Goal: Information Seeking & Learning: Learn about a topic

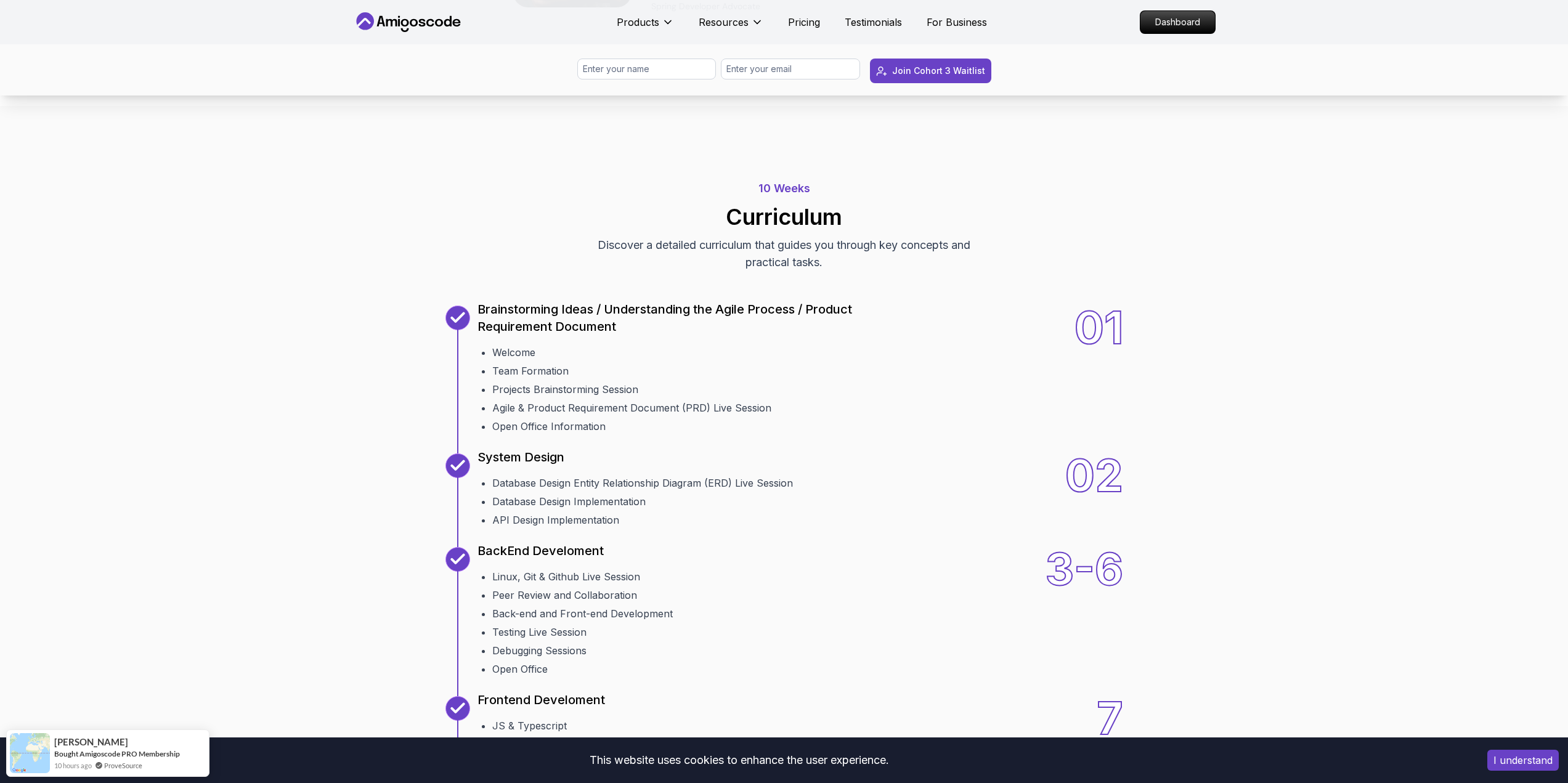
scroll to position [1356, 0]
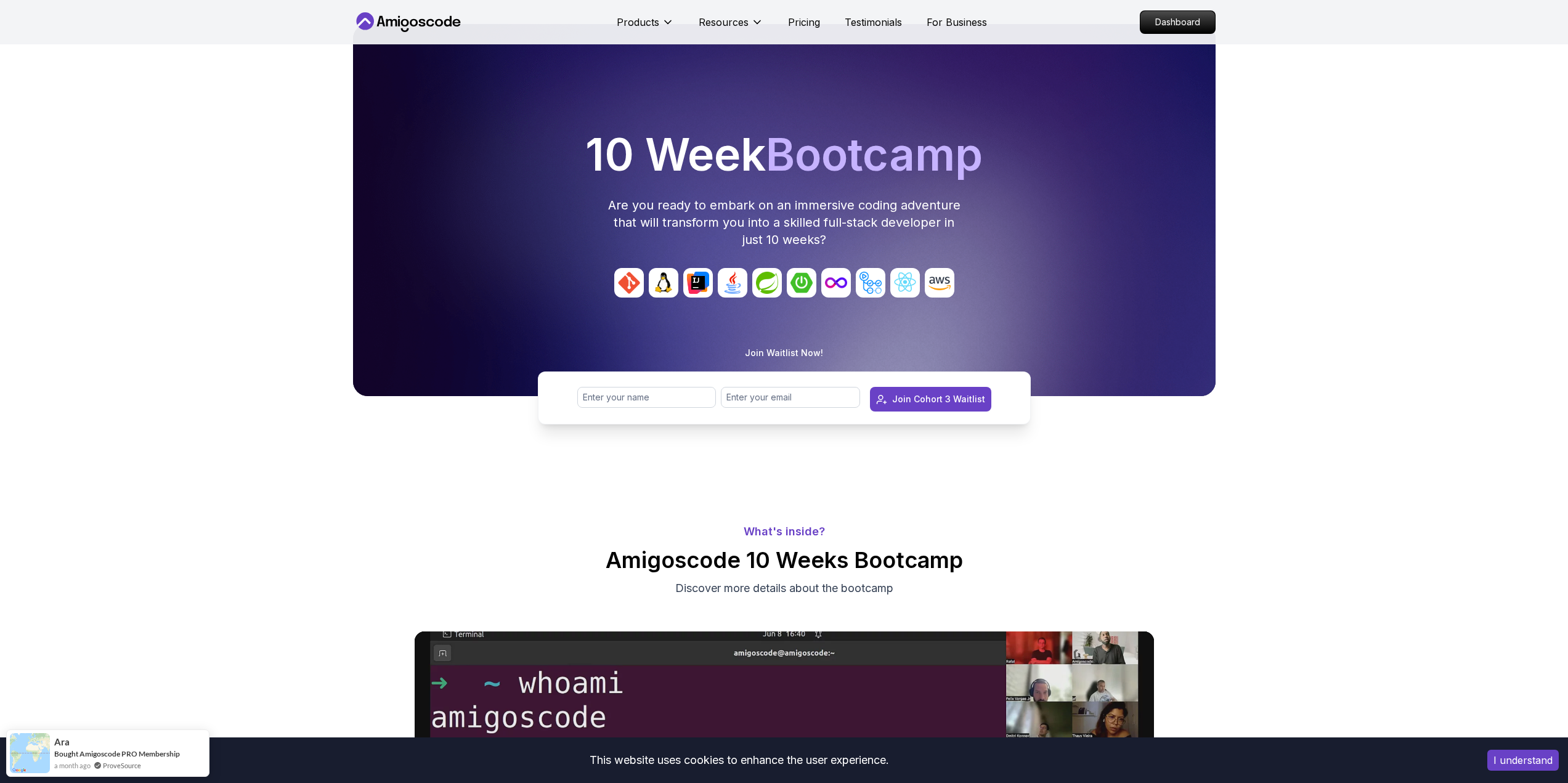
scroll to position [0, 0]
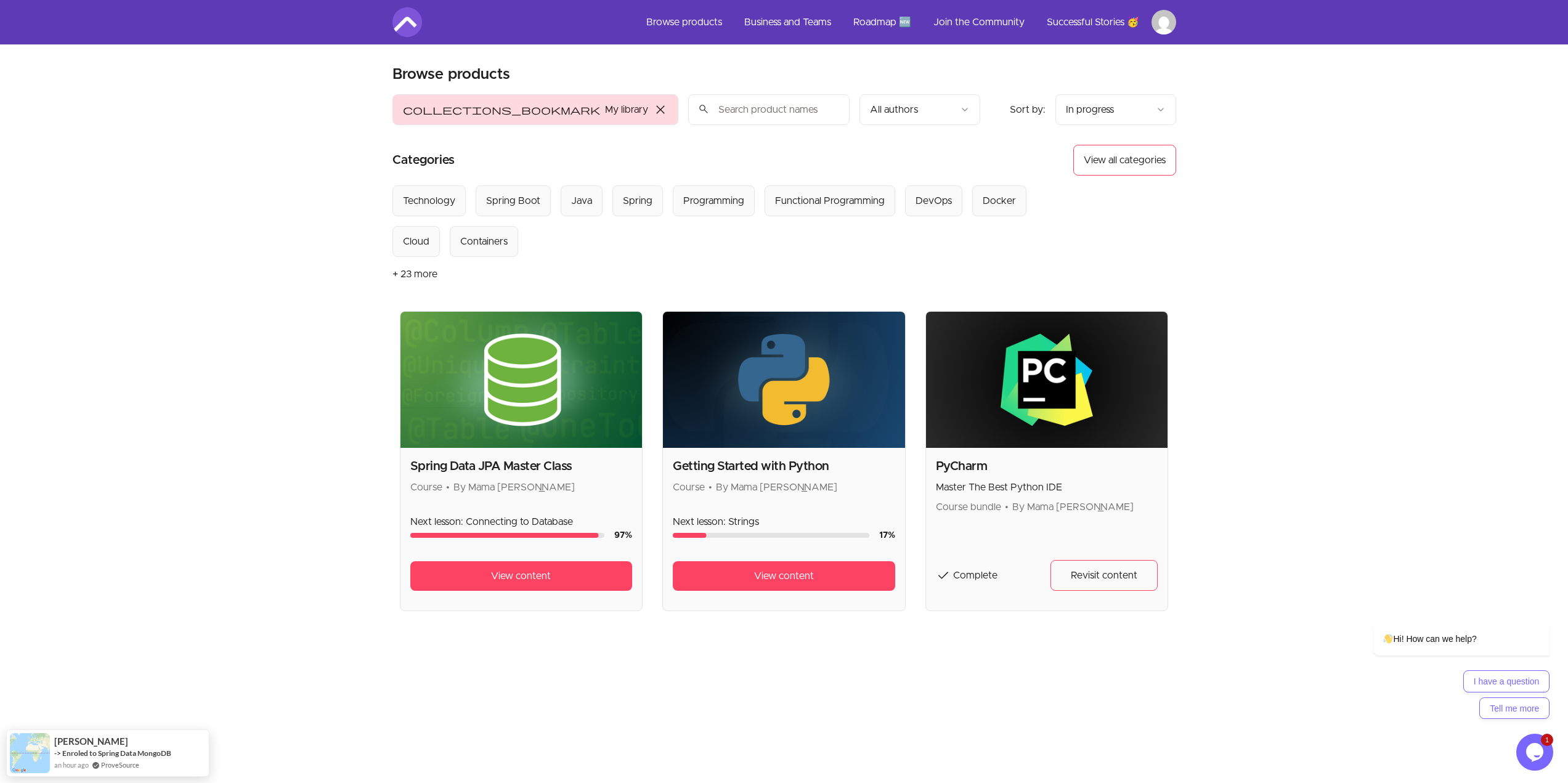
click at [936, 427] on icon "$i18n('chat', 'chat_widget')" at bounding box center [1535, 752] width 17 height 19
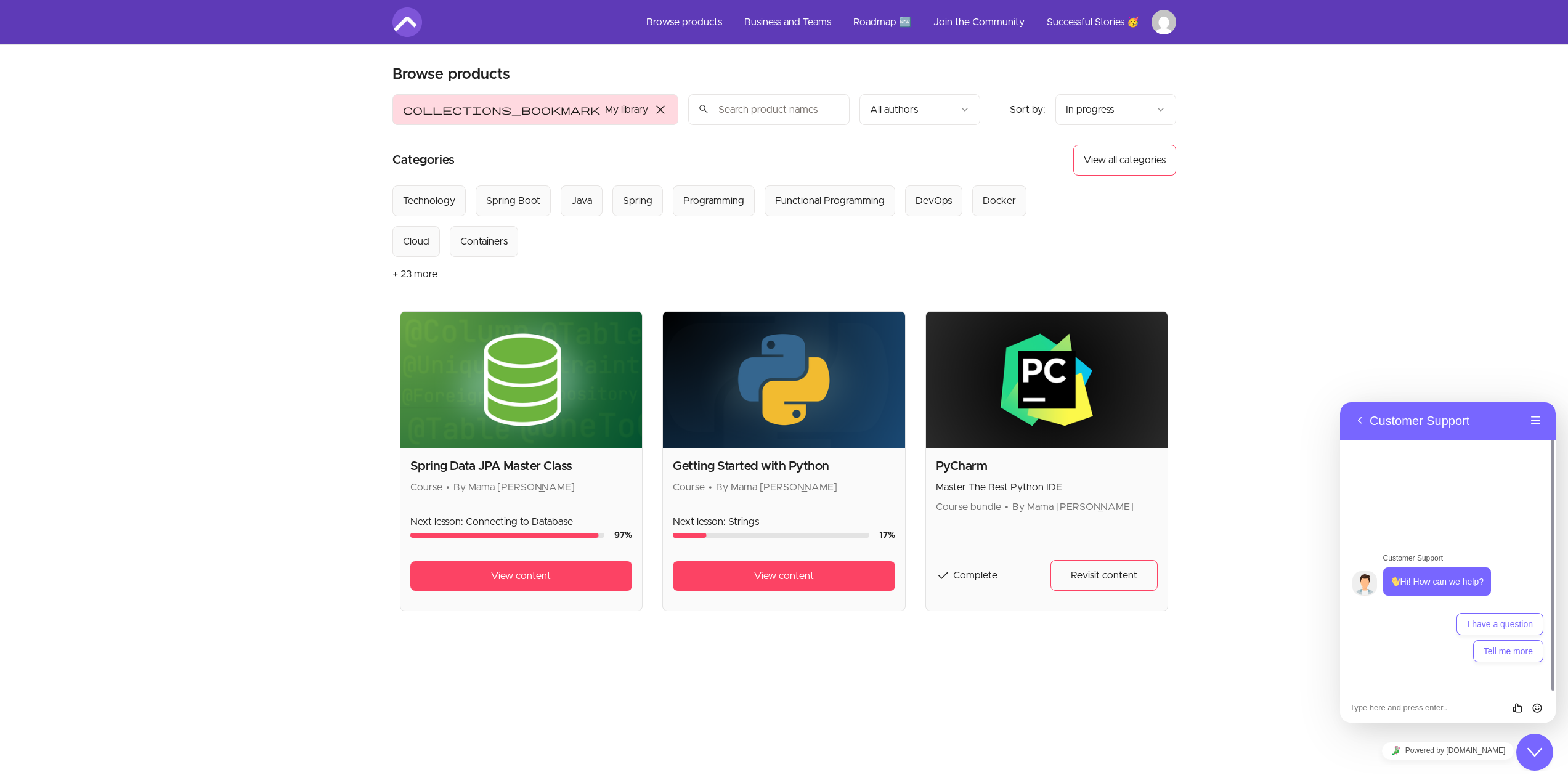
click at [936, 427] on button "Close Chat This icon closes the chat window." at bounding box center [1535, 753] width 37 height 37
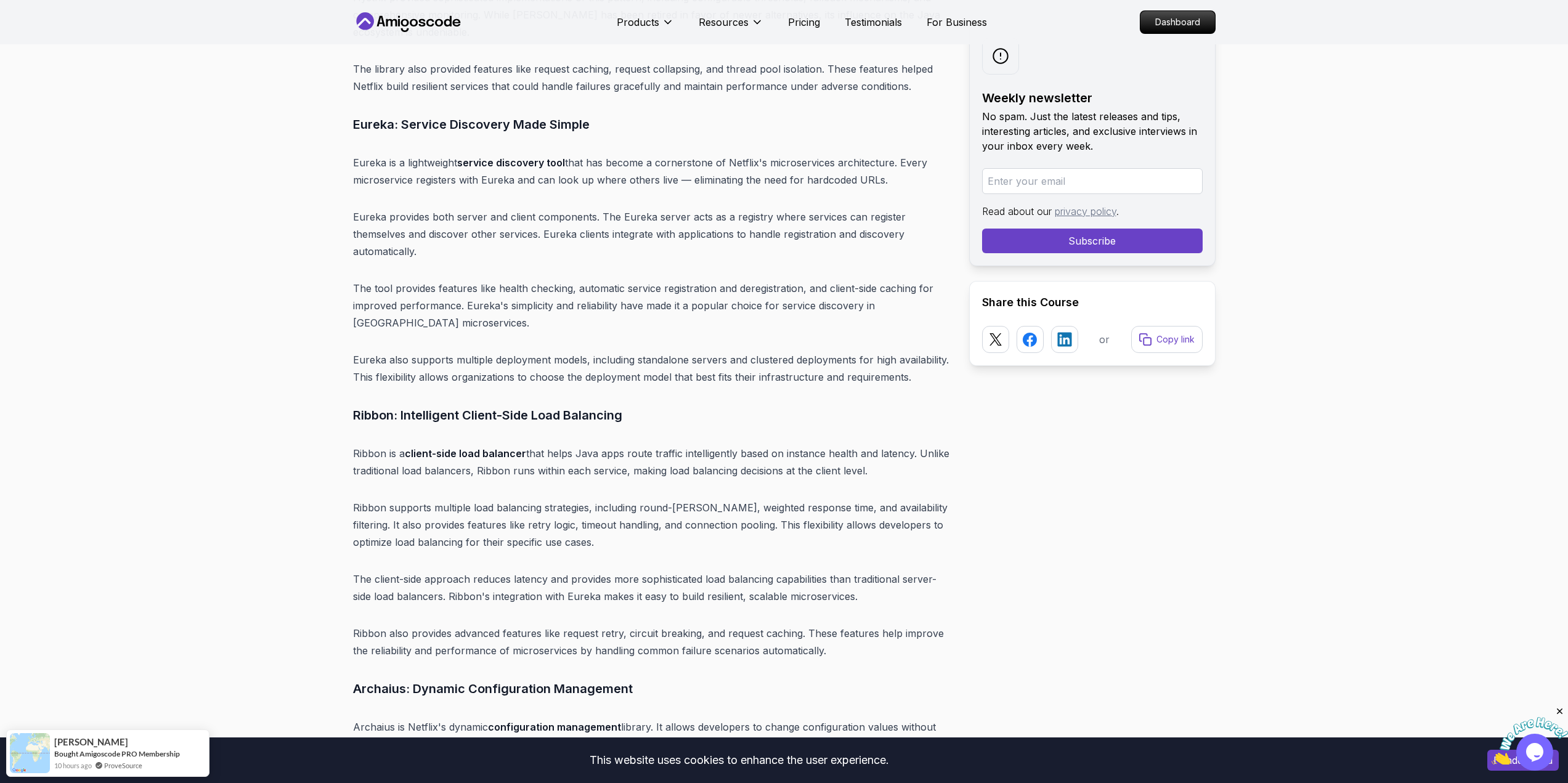
scroll to position [5115, 0]
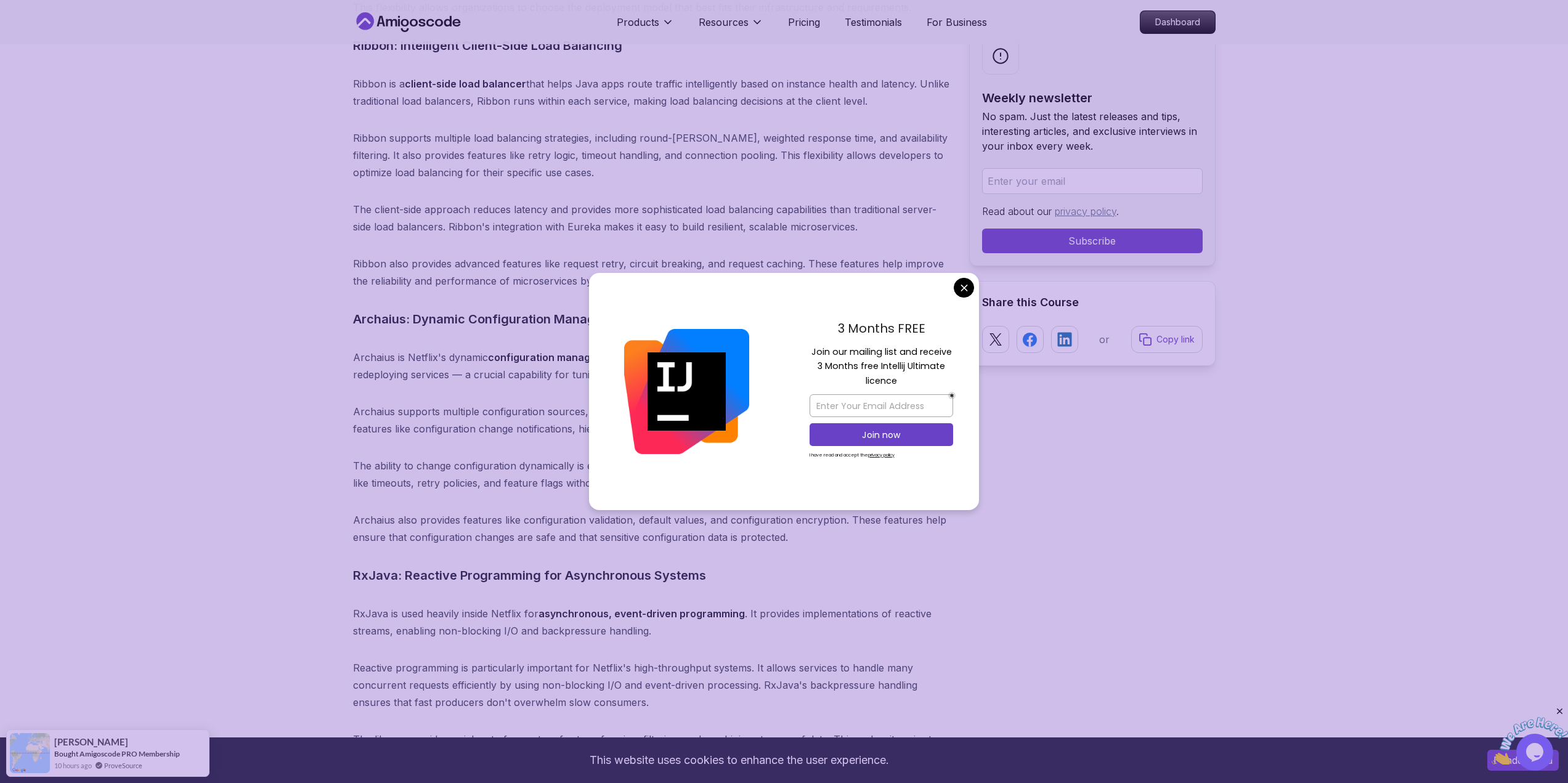
click at [962, 287] on body "This website uses cookies to enhance the user experience. I understand Products…" at bounding box center [784, 404] width 1568 height 11038
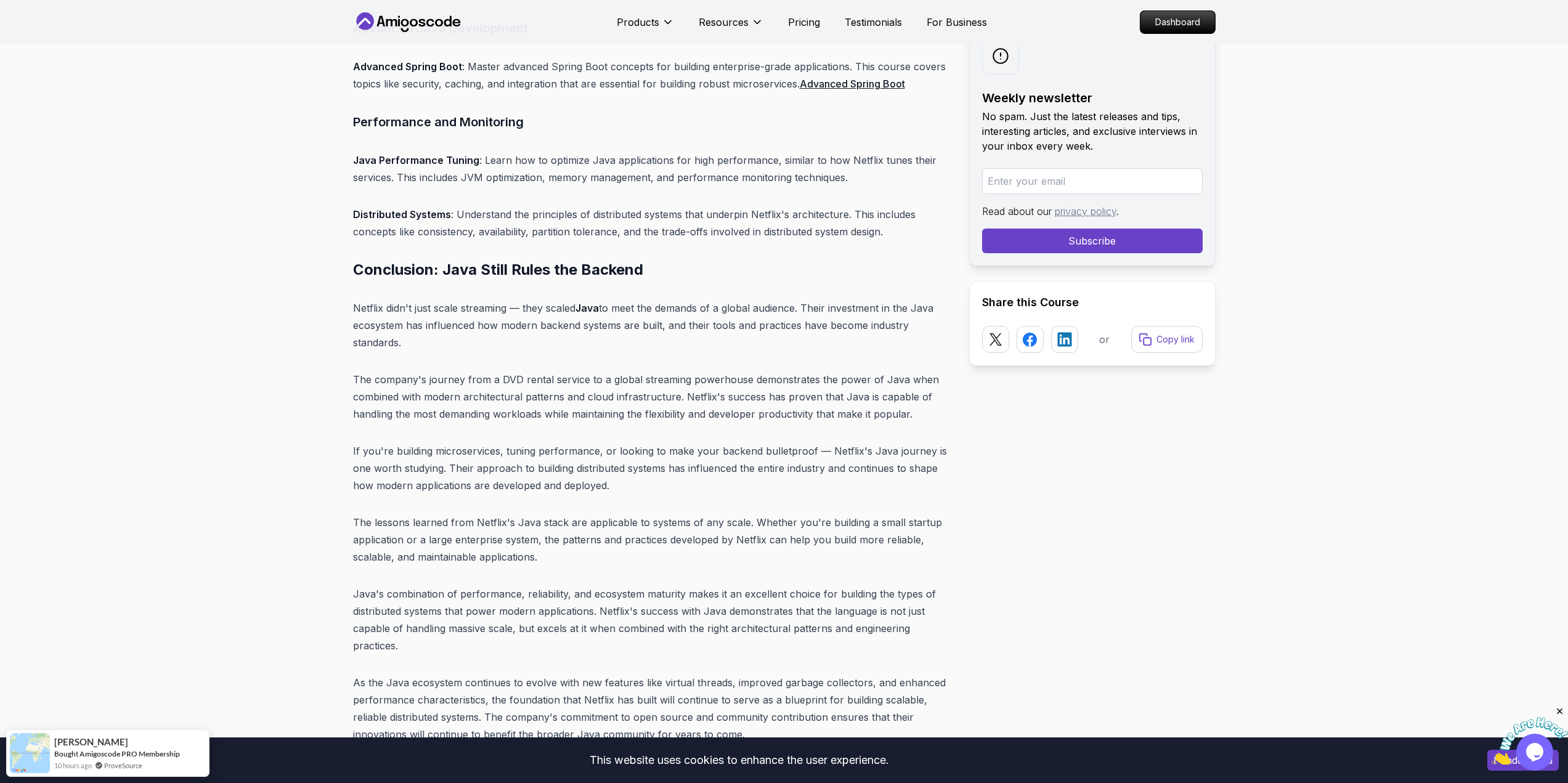
scroll to position [9984, 0]
